Goal: Information Seeking & Learning: Learn about a topic

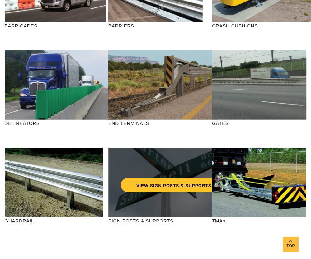
scroll to position [125, 0]
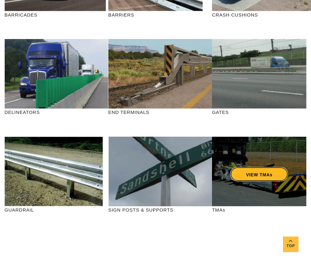
click at [258, 174] on link "VIEW TMAs" at bounding box center [260, 174] width 58 height 14
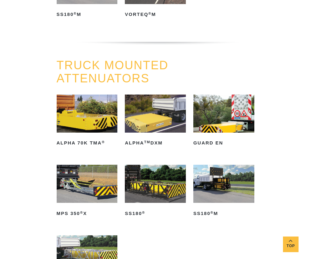
scroll to position [218, 0]
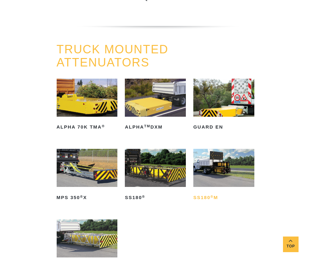
click at [205, 197] on h2 "SS180 ® M" at bounding box center [224, 197] width 61 height 10
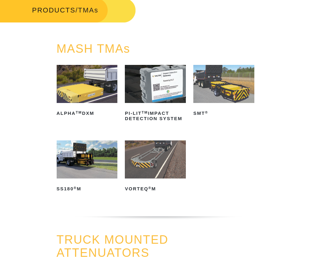
scroll to position [0, 0]
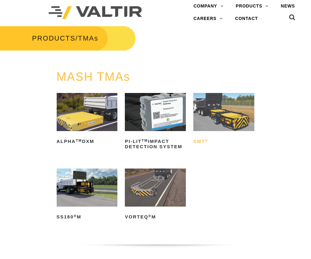
click at [200, 141] on h2 "SMT ®" at bounding box center [224, 142] width 61 height 10
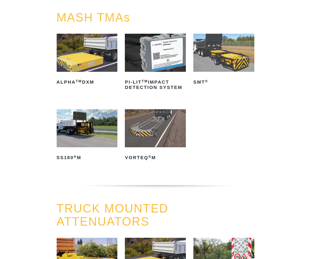
scroll to position [62, 0]
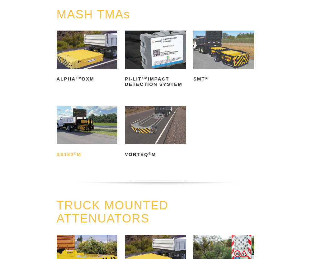
click at [65, 155] on h2 "SS180 ® M" at bounding box center [87, 155] width 61 height 10
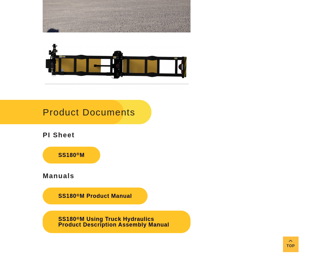
scroll to position [1465, 0]
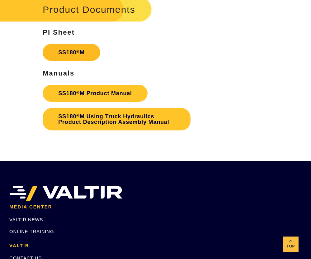
click at [73, 54] on link "SS180 ® M" at bounding box center [72, 52] width 58 height 17
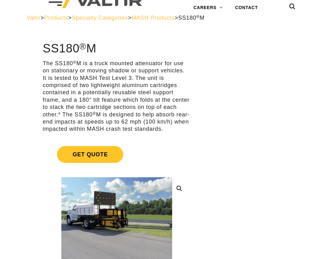
scroll to position [0, 0]
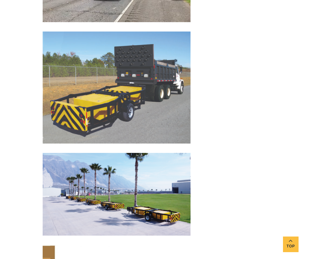
scroll to position [1185, 0]
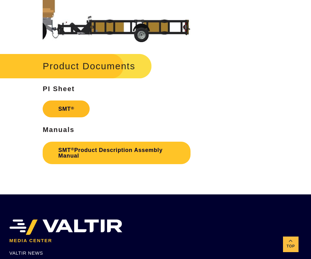
click at [69, 110] on link "SMT ®" at bounding box center [66, 108] width 47 height 17
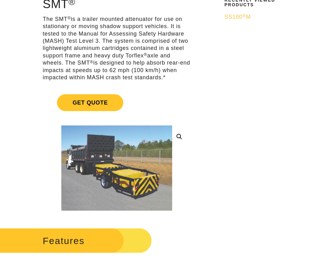
scroll to position [0, 0]
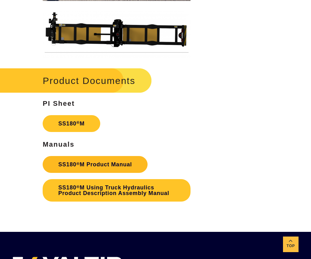
scroll to position [1403, 0]
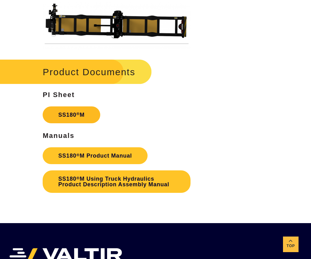
click at [86, 113] on link "SS180 ® M" at bounding box center [72, 114] width 58 height 17
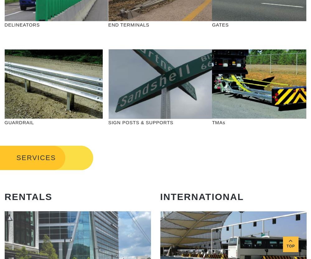
scroll to position [249, 0]
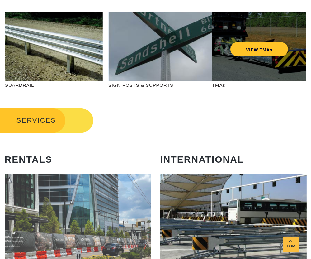
click at [263, 59] on div "VIEW TMAs" at bounding box center [259, 47] width 94 height 70
click at [246, 46] on link "VIEW TMAs" at bounding box center [260, 49] width 58 height 14
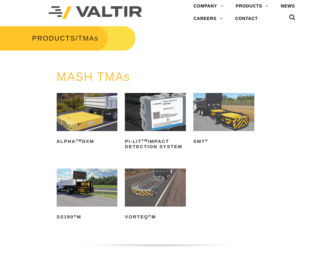
click at [78, 186] on img at bounding box center [87, 187] width 61 height 38
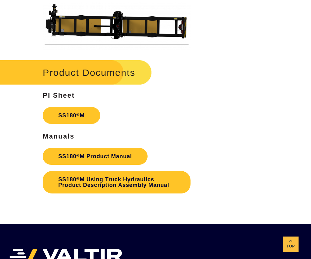
scroll to position [1403, 0]
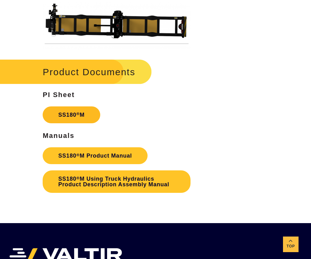
click at [66, 118] on link "SS180 ® M" at bounding box center [72, 114] width 58 height 17
